Goal: Task Accomplishment & Management: Use online tool/utility

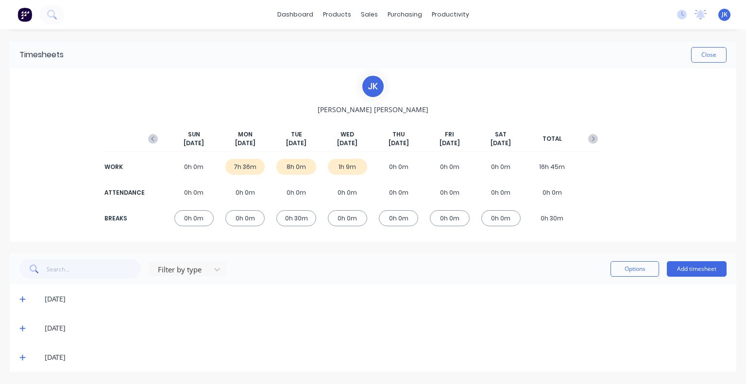
click at [155, 142] on icon "button" at bounding box center [153, 139] width 10 height 10
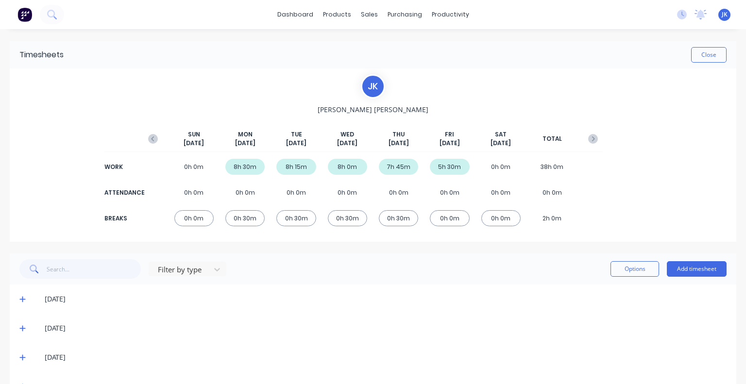
scroll to position [58, 0]
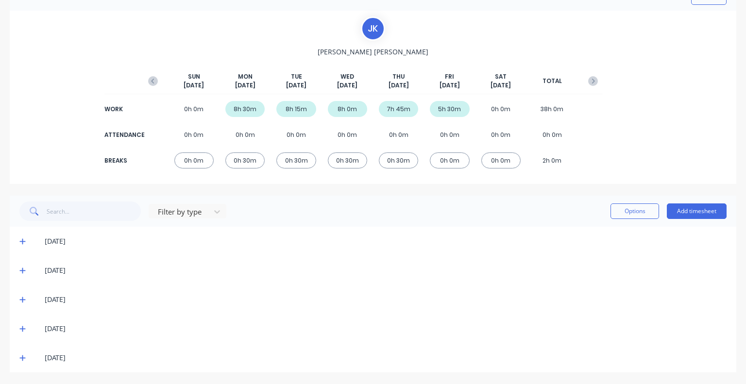
click at [19, 330] on icon at bounding box center [22, 329] width 6 height 7
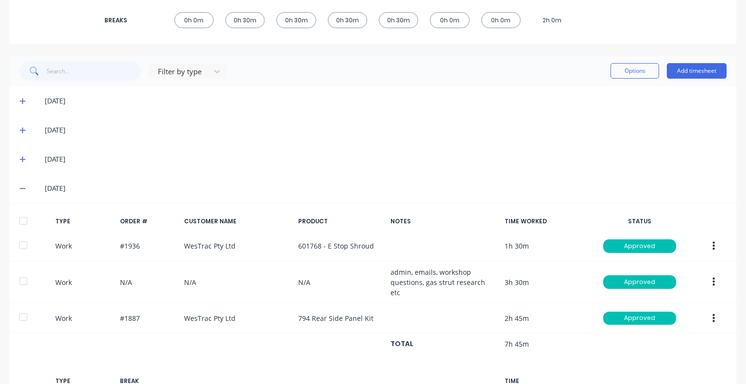
scroll to position [295, 0]
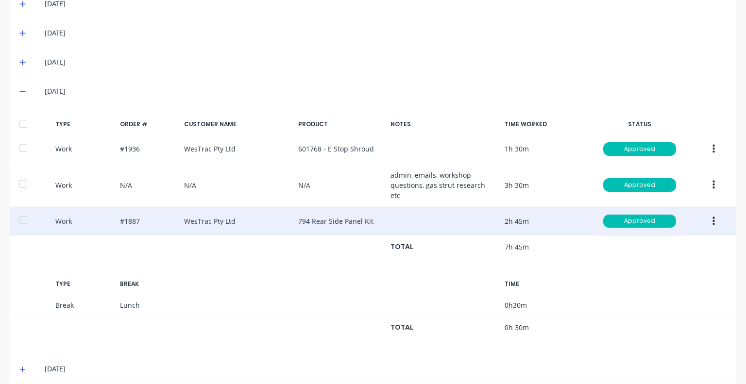
click at [713, 216] on icon "button" at bounding box center [714, 221] width 2 height 11
click at [642, 217] on div "Duplicate" at bounding box center [679, 224] width 75 height 14
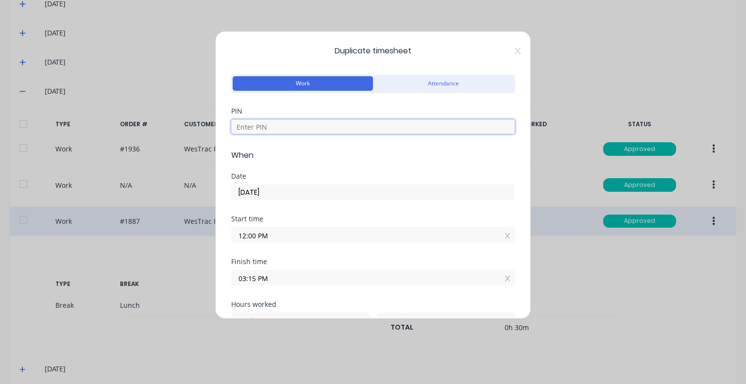
click at [278, 130] on input at bounding box center [373, 127] width 284 height 15
type input "5683"
click at [301, 197] on input "02/10/2025" at bounding box center [373, 192] width 283 height 15
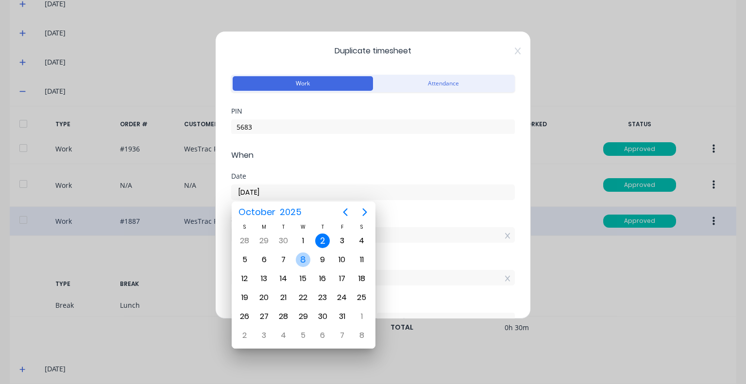
click at [304, 259] on div "8" at bounding box center [303, 260] width 15 height 15
type input "08/10/2025"
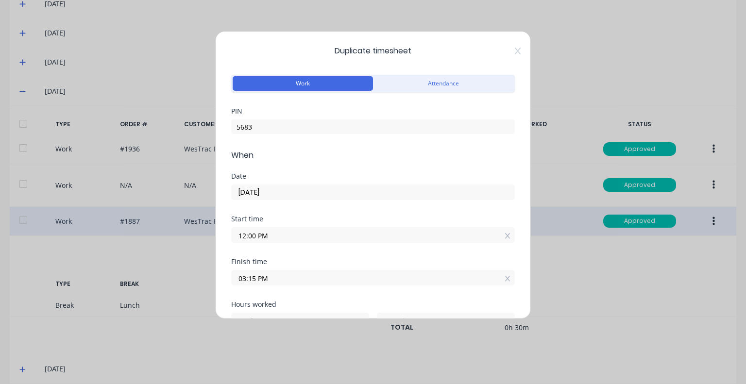
click at [301, 237] on input "12:00 PM" at bounding box center [373, 235] width 283 height 15
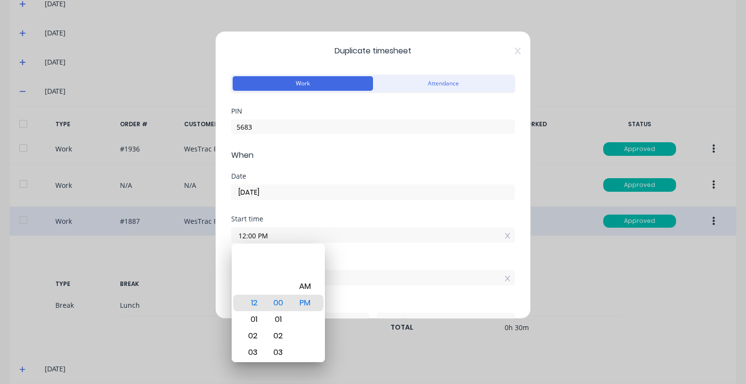
drag, startPoint x: 278, startPoint y: 233, endPoint x: 226, endPoint y: 231, distance: 51.5
click at [226, 231] on div "Duplicate timesheet Work Attendance PIN 5683 When Date 08/10/2025 Start time 12…" at bounding box center [373, 175] width 316 height 288
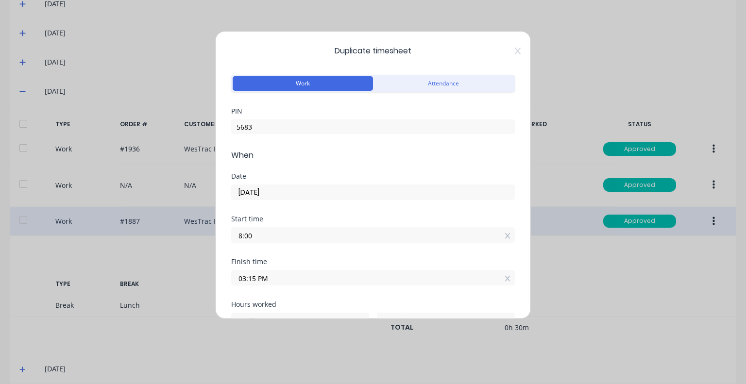
type input "08:00 AM"
type input "7"
click at [291, 276] on input "03:15 PM" at bounding box center [373, 278] width 283 height 15
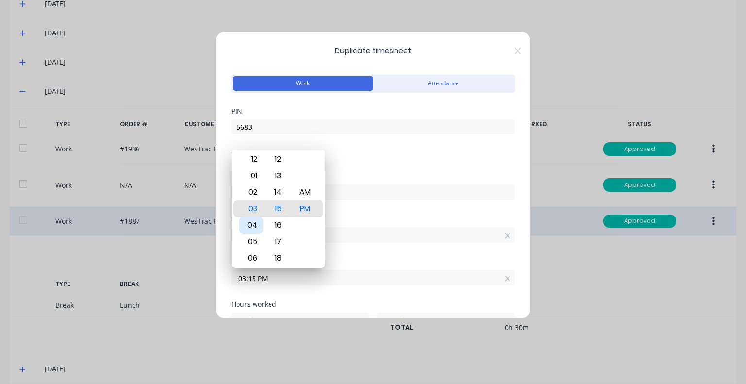
click at [259, 224] on div "04" at bounding box center [252, 225] width 24 height 17
type input "04:15 PM"
type input "8"
click at [282, 207] on div "15" at bounding box center [278, 209] width 24 height 17
click at [360, 216] on div "Start time" at bounding box center [373, 219] width 284 height 7
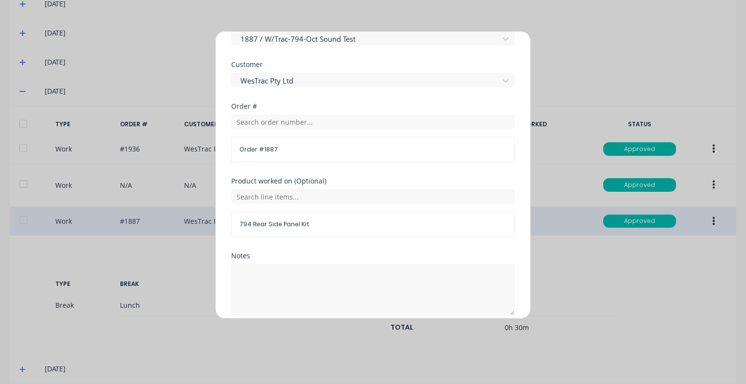
scroll to position [526, 0]
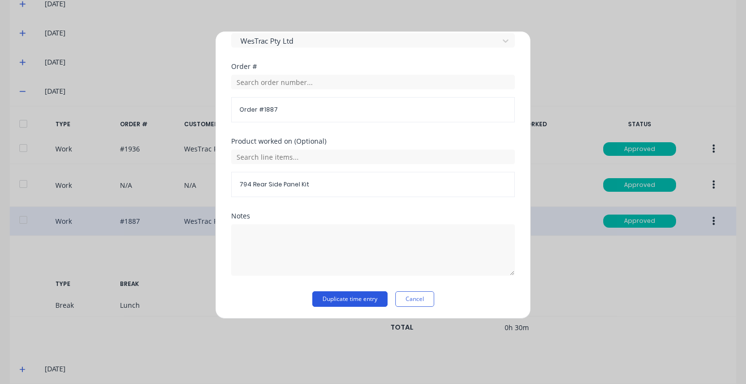
click at [339, 298] on button "Duplicate time entry" at bounding box center [349, 300] width 75 height 16
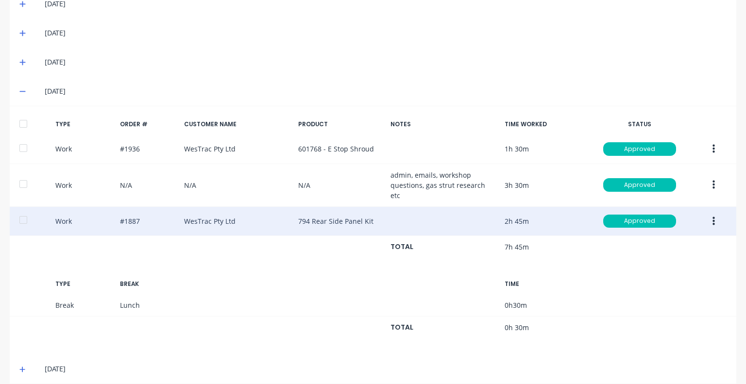
click at [23, 95] on span at bounding box center [24, 91] width 10 height 10
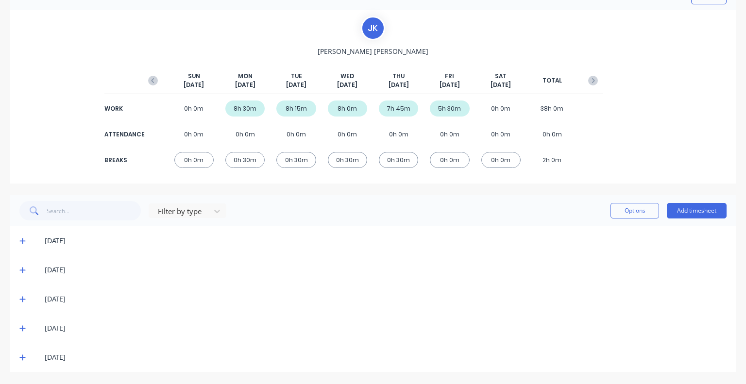
scroll to position [58, 0]
click at [589, 78] on icon "button" at bounding box center [593, 81] width 10 height 10
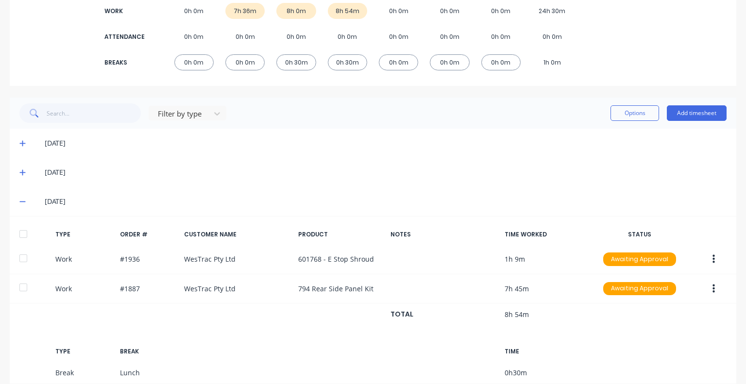
scroll to position [205, 0]
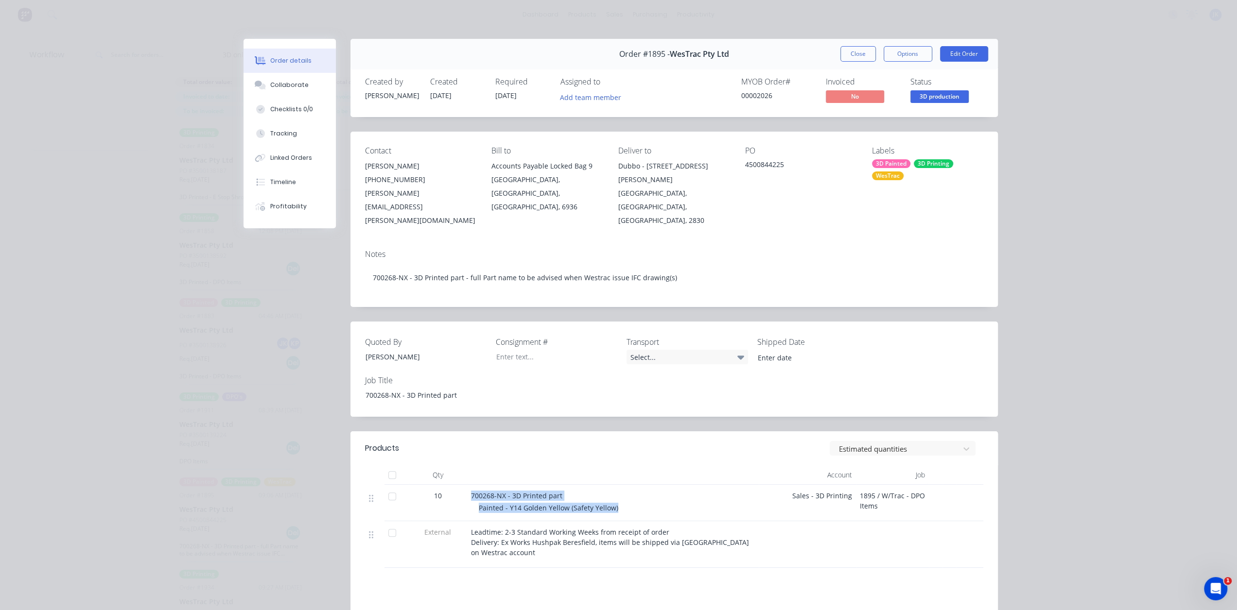
scroll to position [121, 0]
click at [865, 54] on button "Close" at bounding box center [857, 54] width 35 height 16
